Goal: Find specific page/section: Find specific page/section

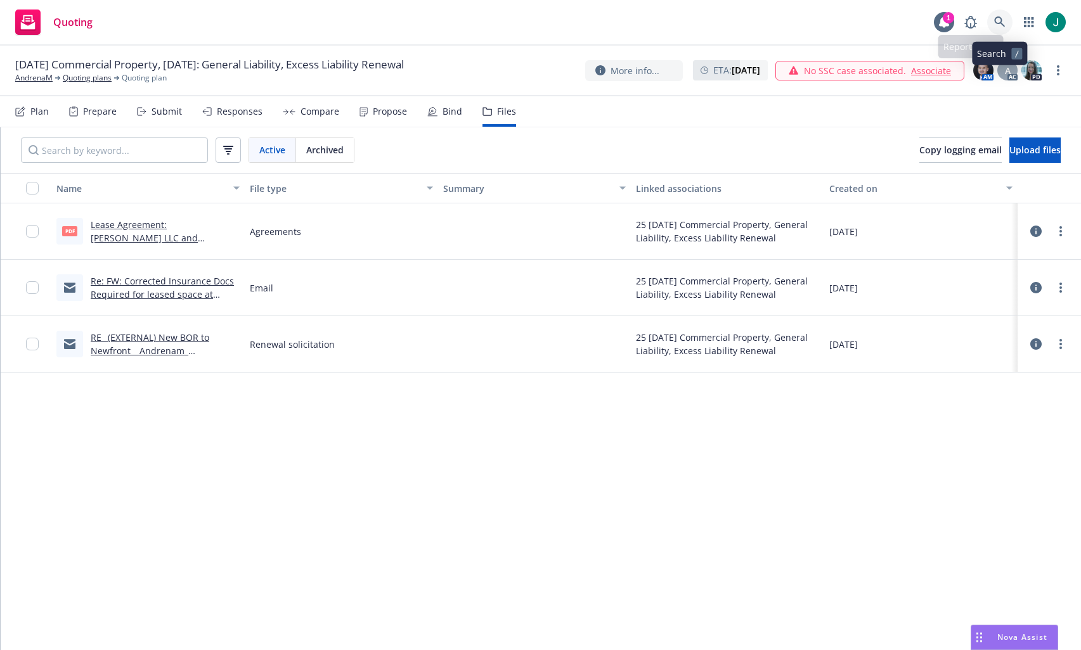
click at [999, 15] on link at bounding box center [999, 22] width 25 height 25
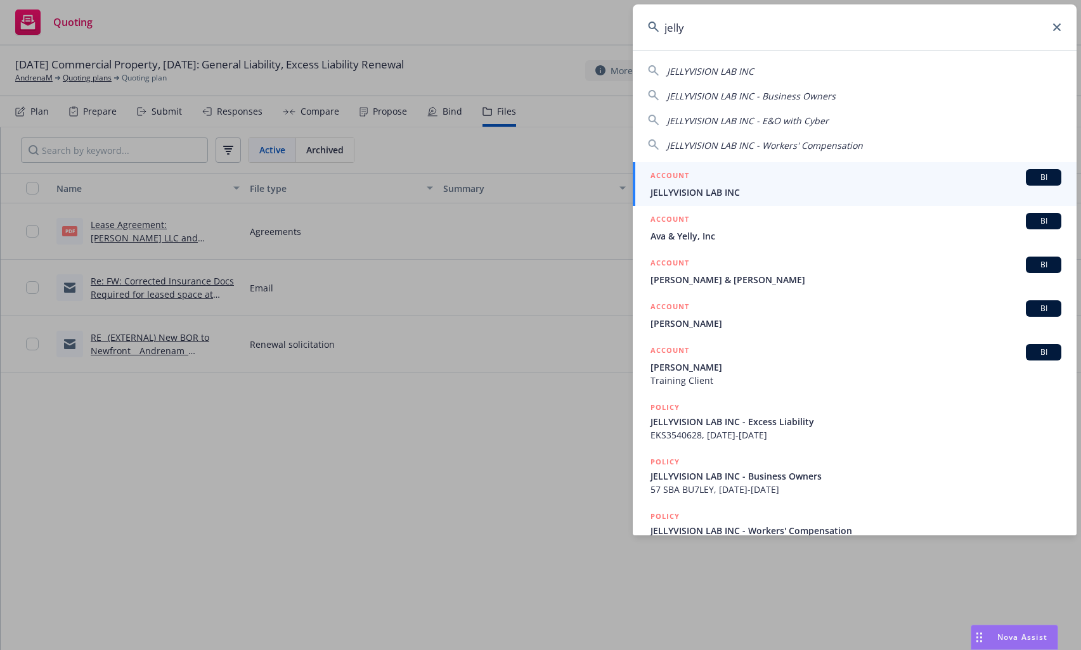
type input "jelly"
click at [686, 193] on span "JELLYVISION LAB INC" at bounding box center [855, 192] width 411 height 13
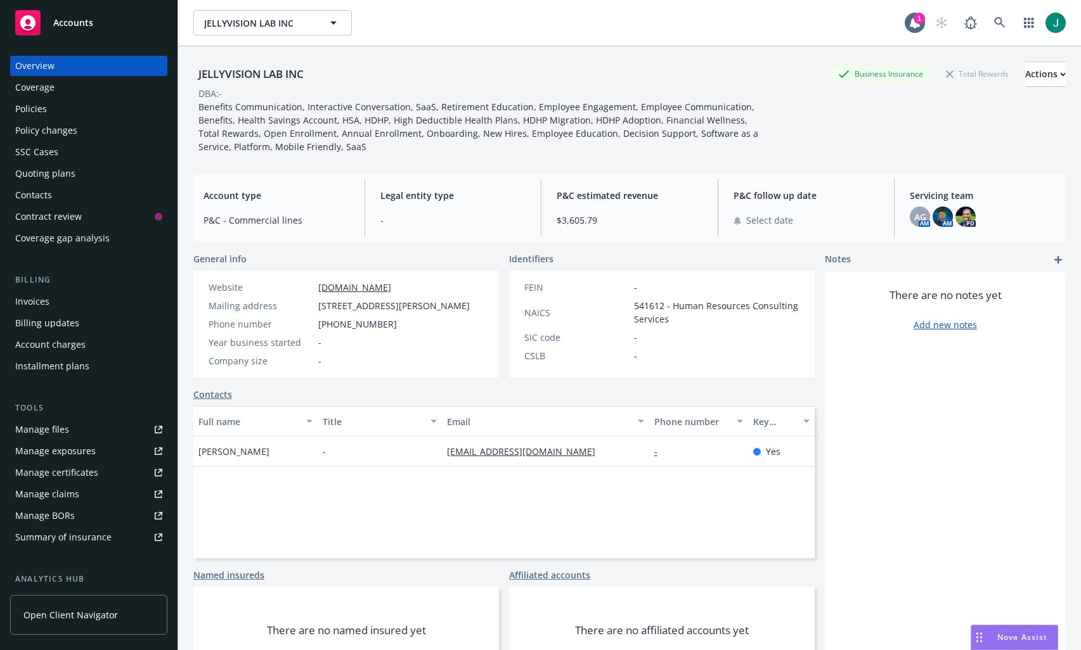
click at [37, 105] on div "Policies" at bounding box center [31, 109] width 32 height 20
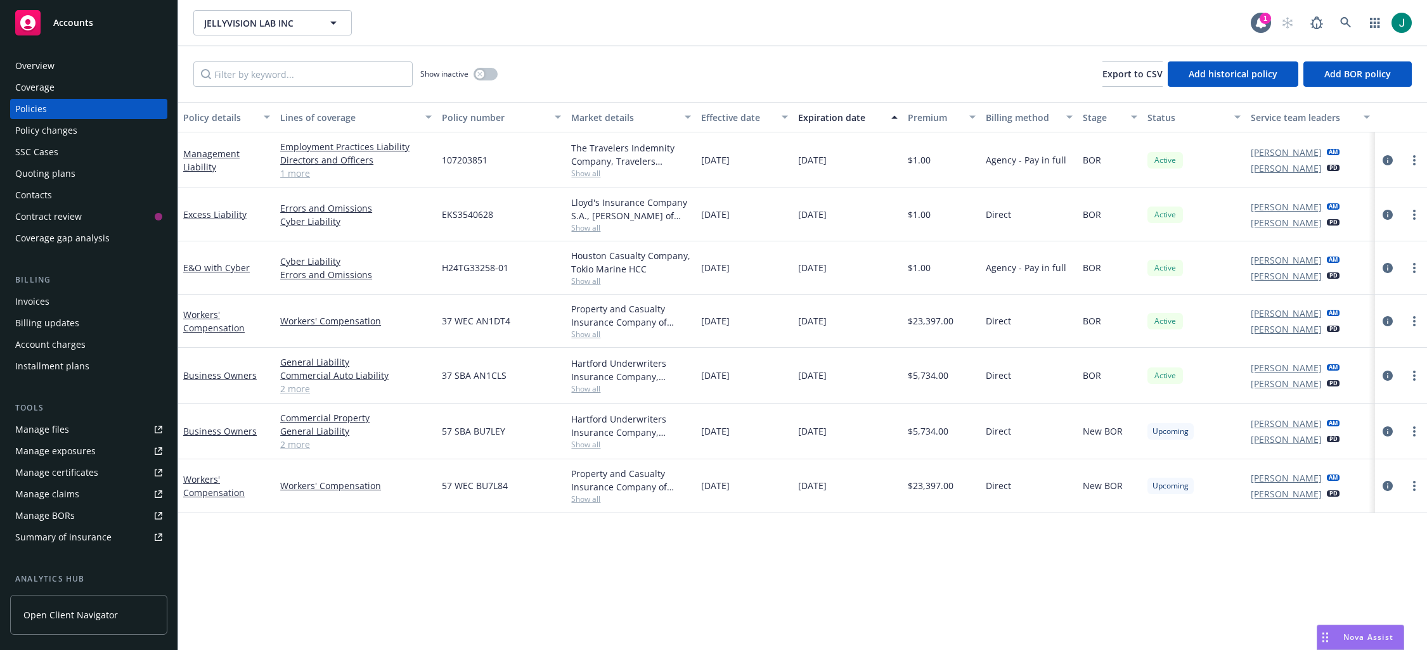
click at [305, 173] on link "1 more" at bounding box center [356, 173] width 152 height 13
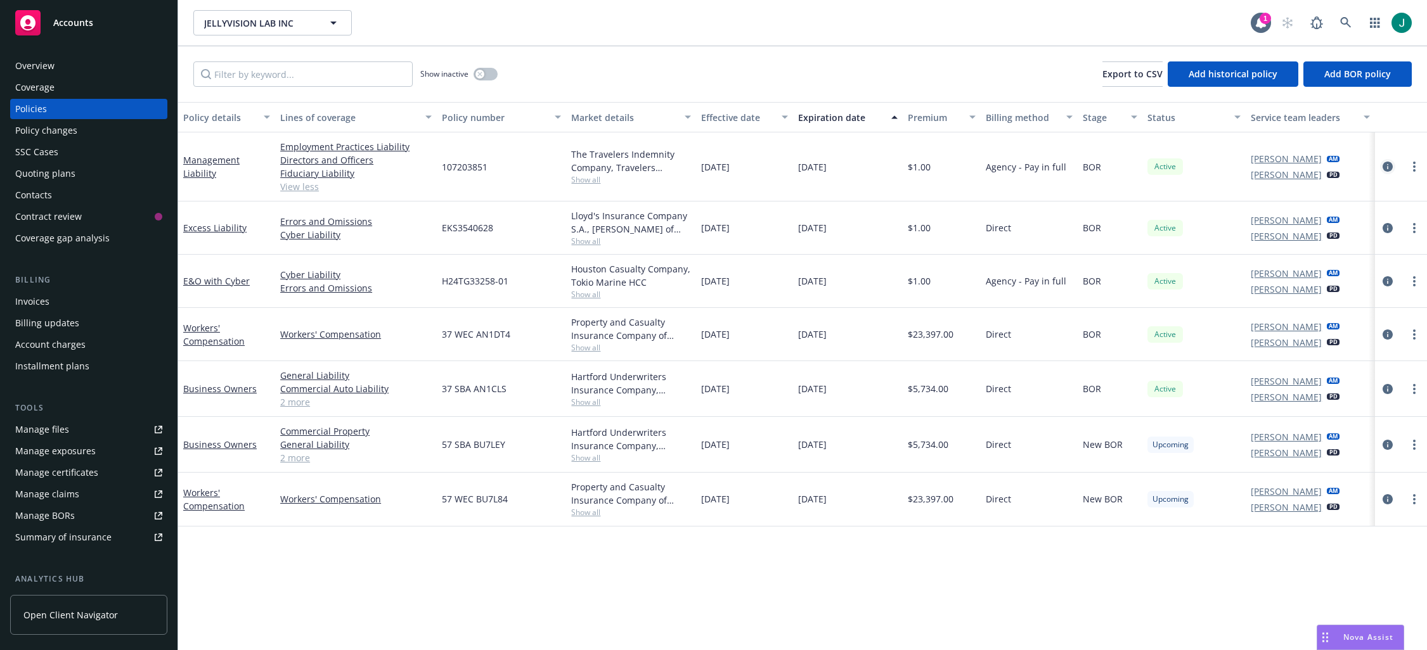
click at [1080, 165] on icon "circleInformation" at bounding box center [1388, 167] width 10 height 10
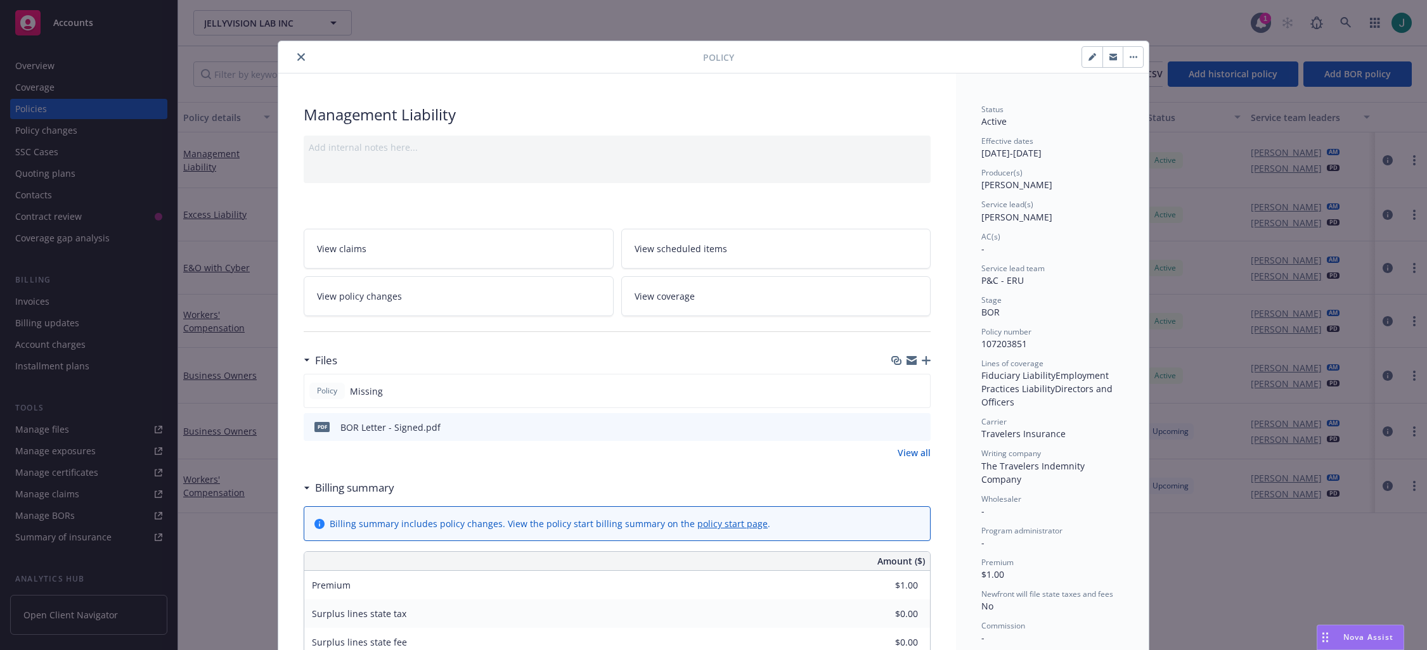
click at [916, 427] on icon "preview file" at bounding box center [918, 426] width 11 height 9
click at [901, 453] on link "View all" at bounding box center [914, 452] width 33 height 13
